Goal: Transaction & Acquisition: Book appointment/travel/reservation

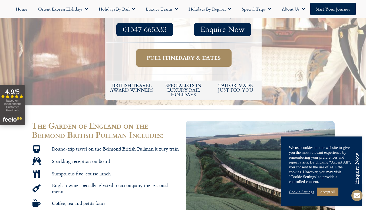
scroll to position [209, 0]
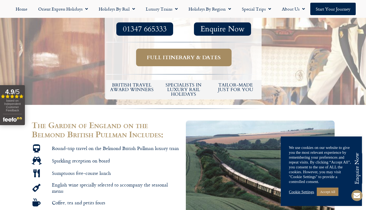
click at [192, 54] on span "Full itinerary & dates" at bounding box center [184, 57] width 74 height 7
click at [189, 54] on span "Full itinerary & dates" at bounding box center [184, 57] width 74 height 7
click at [338, 195] on link "Accept All" at bounding box center [328, 192] width 22 height 8
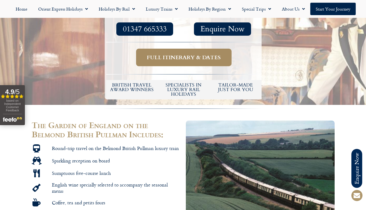
click at [186, 54] on span "Full itinerary & dates" at bounding box center [184, 57] width 74 height 7
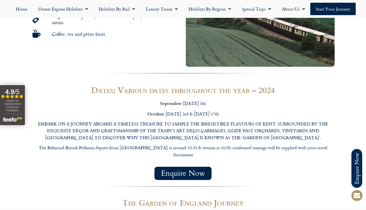
scroll to position [378, 0]
click at [185, 170] on span "Enquire Now" at bounding box center [183, 173] width 44 height 7
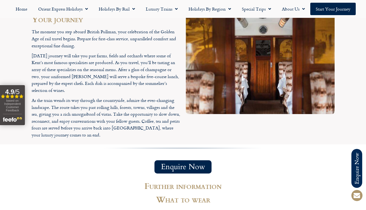
scroll to position [588, 0]
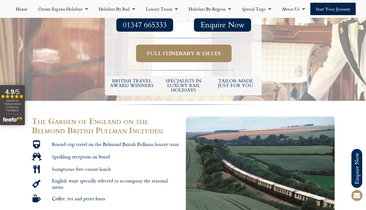
scroll to position [209, 0]
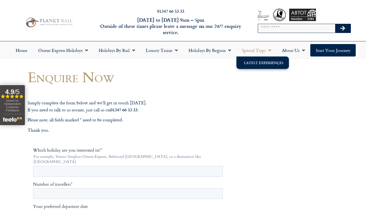
click at [245, 63] on link "Latest Experiences" at bounding box center [263, 63] width 52 height 12
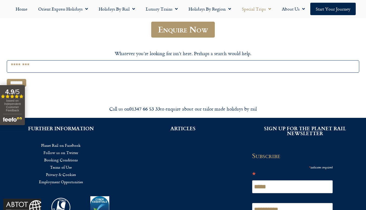
scroll to position [100, 0]
